Goal: Information Seeking & Learning: Learn about a topic

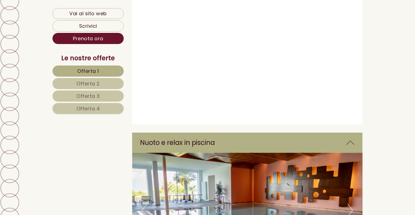
scroll to position [2139, 0]
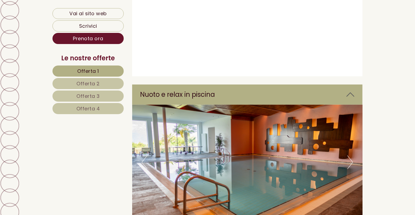
click at [341, 133] on img at bounding box center [247, 162] width 231 height 115
click at [350, 156] on button "Next" at bounding box center [350, 163] width 6 height 14
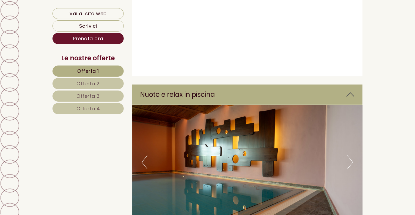
click at [350, 156] on button "Next" at bounding box center [350, 163] width 6 height 14
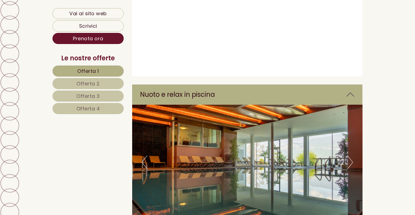
click at [350, 156] on button "Next" at bounding box center [350, 163] width 6 height 14
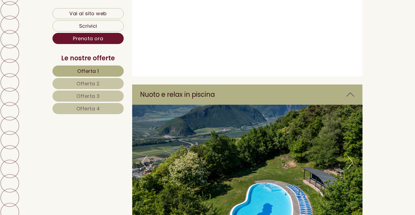
click at [350, 156] on button "Next" at bounding box center [350, 163] width 6 height 14
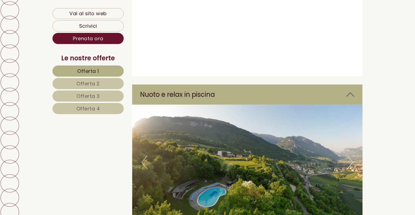
click at [350, 156] on button "Next" at bounding box center [350, 163] width 6 height 14
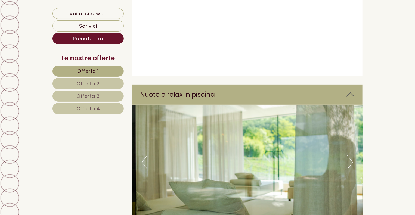
click at [350, 156] on button "Next" at bounding box center [350, 163] width 6 height 14
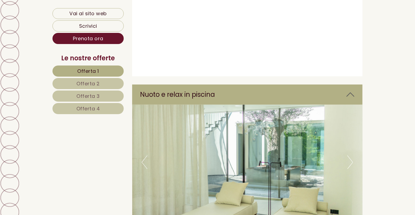
click at [350, 156] on button "Next" at bounding box center [350, 163] width 6 height 14
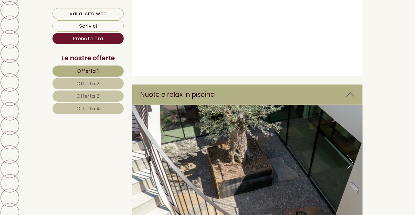
click at [350, 156] on button "Next" at bounding box center [350, 163] width 6 height 14
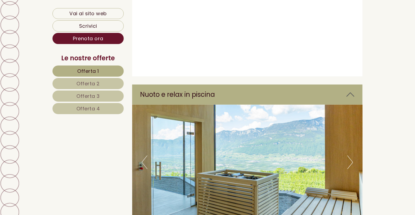
click at [350, 156] on button "Next" at bounding box center [350, 163] width 6 height 14
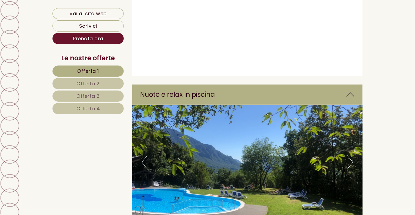
click at [350, 156] on button "Next" at bounding box center [350, 163] width 6 height 14
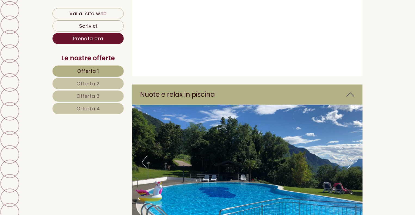
click at [350, 156] on button "Next" at bounding box center [350, 163] width 6 height 14
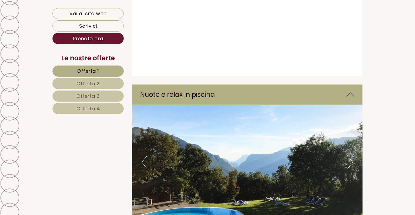
click at [350, 156] on button "Next" at bounding box center [350, 163] width 6 height 14
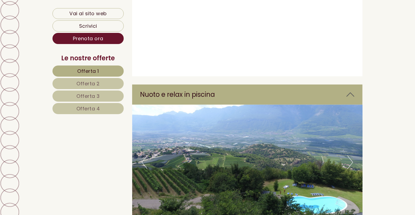
click at [350, 156] on button "Next" at bounding box center [350, 163] width 6 height 14
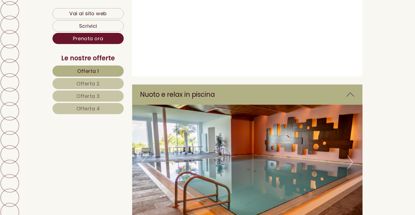
click at [350, 156] on button "Next" at bounding box center [350, 163] width 6 height 14
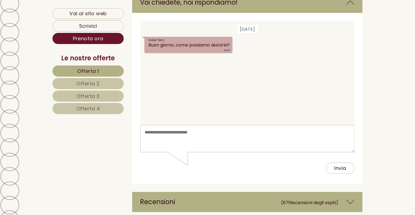
scroll to position [2792, 0]
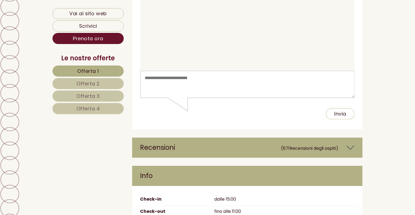
click at [286, 145] on small "(671 Recensioni degli ospiti )" at bounding box center [309, 148] width 57 height 6
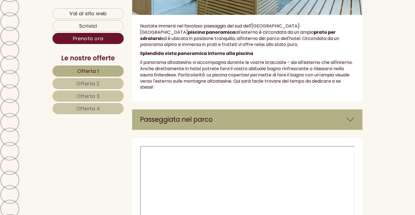
scroll to position [2341, 0]
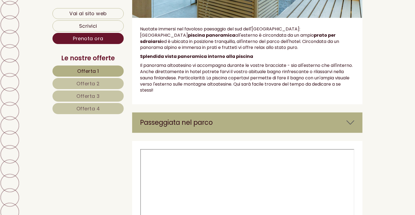
click at [352, 118] on icon at bounding box center [350, 122] width 8 height 9
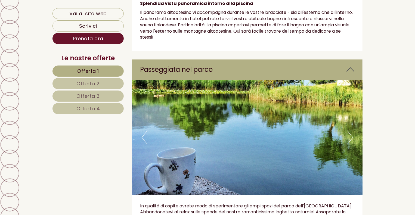
scroll to position [2396, 0]
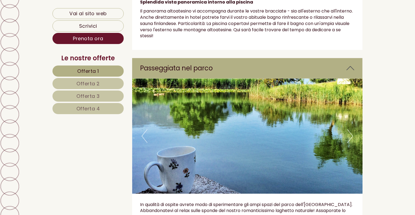
click at [345, 105] on img at bounding box center [247, 136] width 231 height 115
click at [350, 129] on button "Next" at bounding box center [350, 136] width 6 height 14
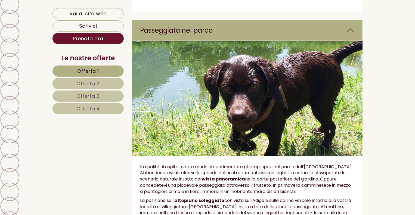
scroll to position [2450, 0]
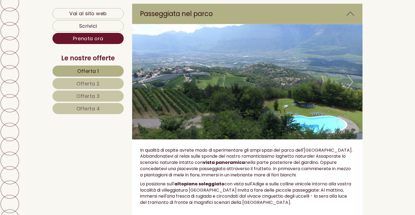
click at [351, 75] on button "Next" at bounding box center [350, 82] width 6 height 14
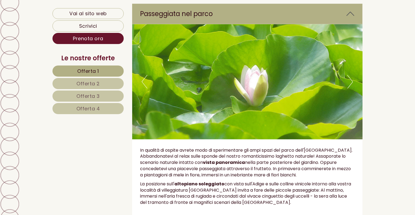
click at [349, 75] on button "Next" at bounding box center [350, 82] width 6 height 14
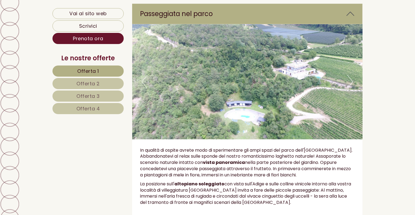
click at [349, 75] on button "Next" at bounding box center [350, 82] width 6 height 14
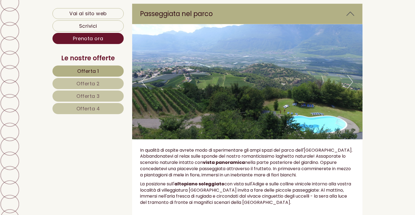
click at [349, 75] on button "Next" at bounding box center [350, 82] width 6 height 14
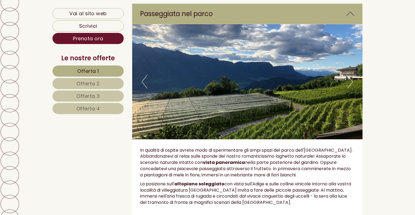
click at [349, 75] on button "Next" at bounding box center [350, 82] width 6 height 14
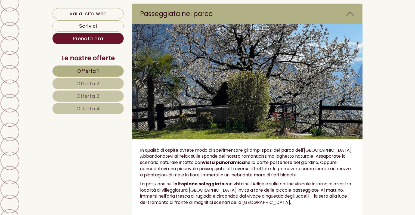
click at [349, 75] on button "Next" at bounding box center [350, 82] width 6 height 14
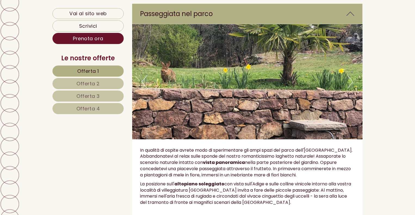
click at [349, 75] on button "Next" at bounding box center [350, 82] width 6 height 14
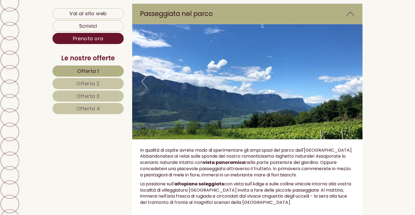
click at [349, 75] on button "Next" at bounding box center [350, 82] width 6 height 14
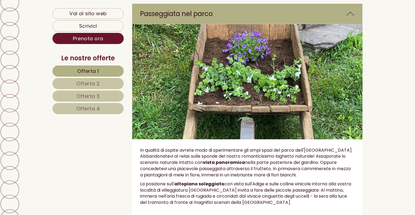
click at [349, 75] on button "Next" at bounding box center [350, 82] width 6 height 14
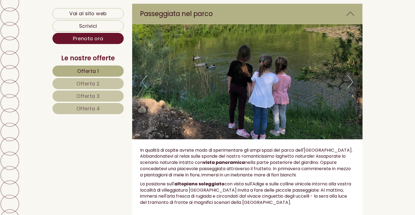
click at [349, 75] on button "Next" at bounding box center [350, 82] width 6 height 14
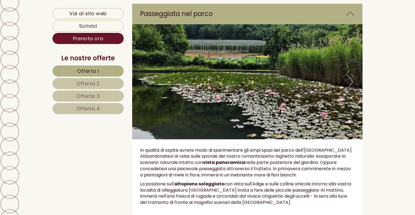
click at [349, 75] on button "Next" at bounding box center [350, 82] width 6 height 14
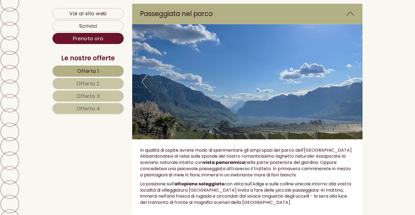
click at [349, 75] on button "Next" at bounding box center [350, 82] width 6 height 14
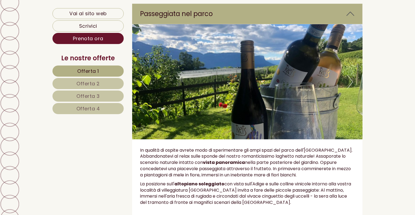
click at [349, 75] on button "Next" at bounding box center [350, 82] width 6 height 14
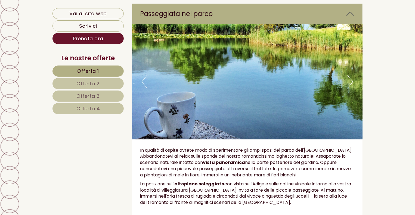
click at [349, 75] on button "Next" at bounding box center [350, 82] width 6 height 14
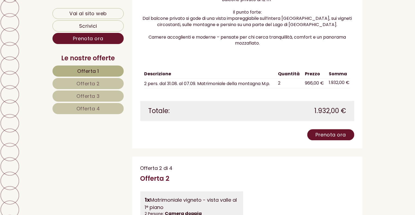
scroll to position [601, 0]
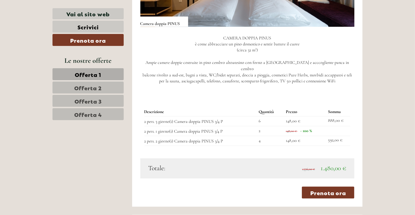
scroll to position [471, 0]
